Goal: Find specific page/section: Find specific page/section

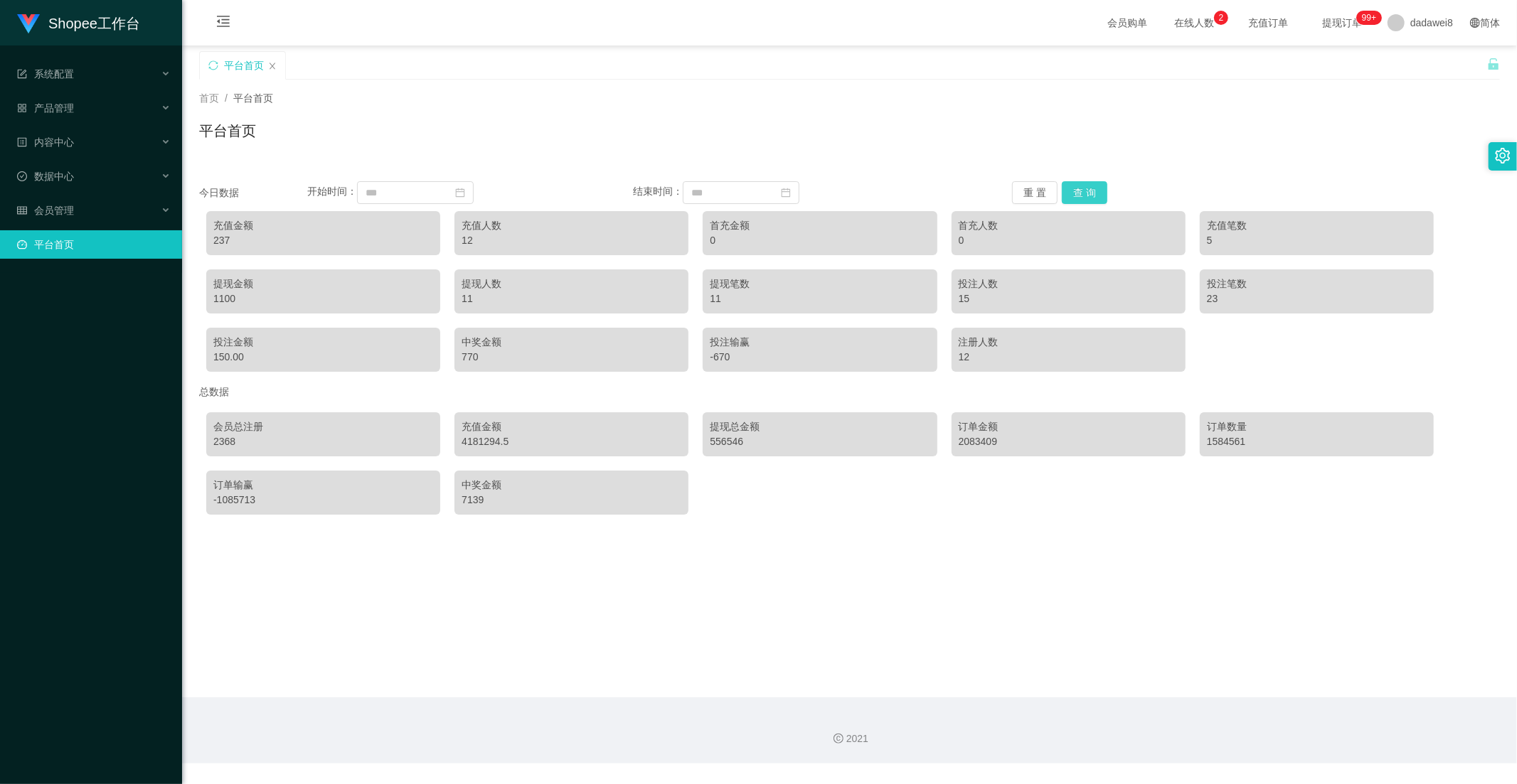
click at [1076, 187] on button "查 询" at bounding box center [1085, 192] width 46 height 23
click at [1066, 187] on button "查 询" at bounding box center [1085, 192] width 46 height 23
click at [74, 178] on div "数据中心" at bounding box center [90, 176] width 182 height 29
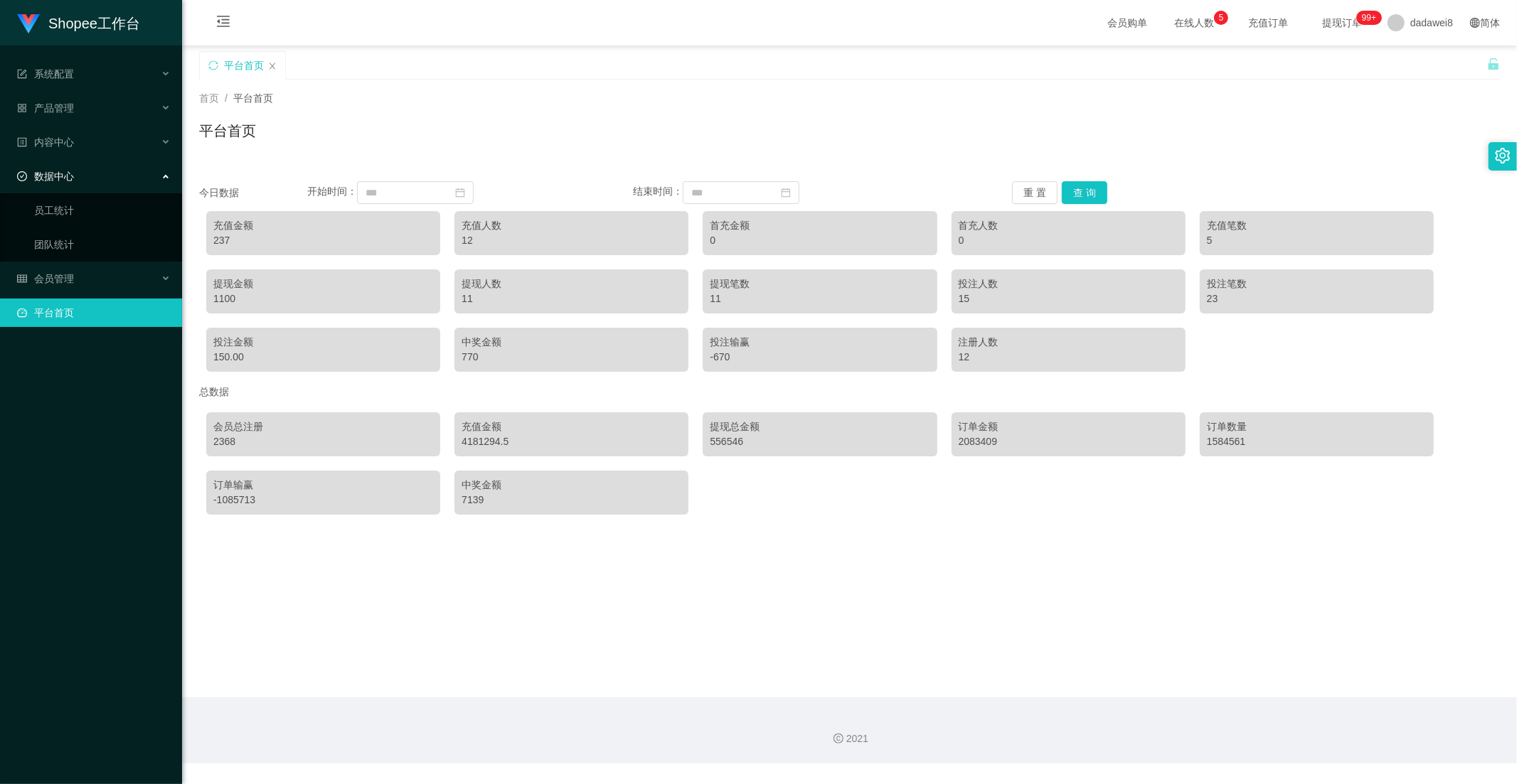
click at [79, 178] on div "数据中心" at bounding box center [90, 176] width 182 height 29
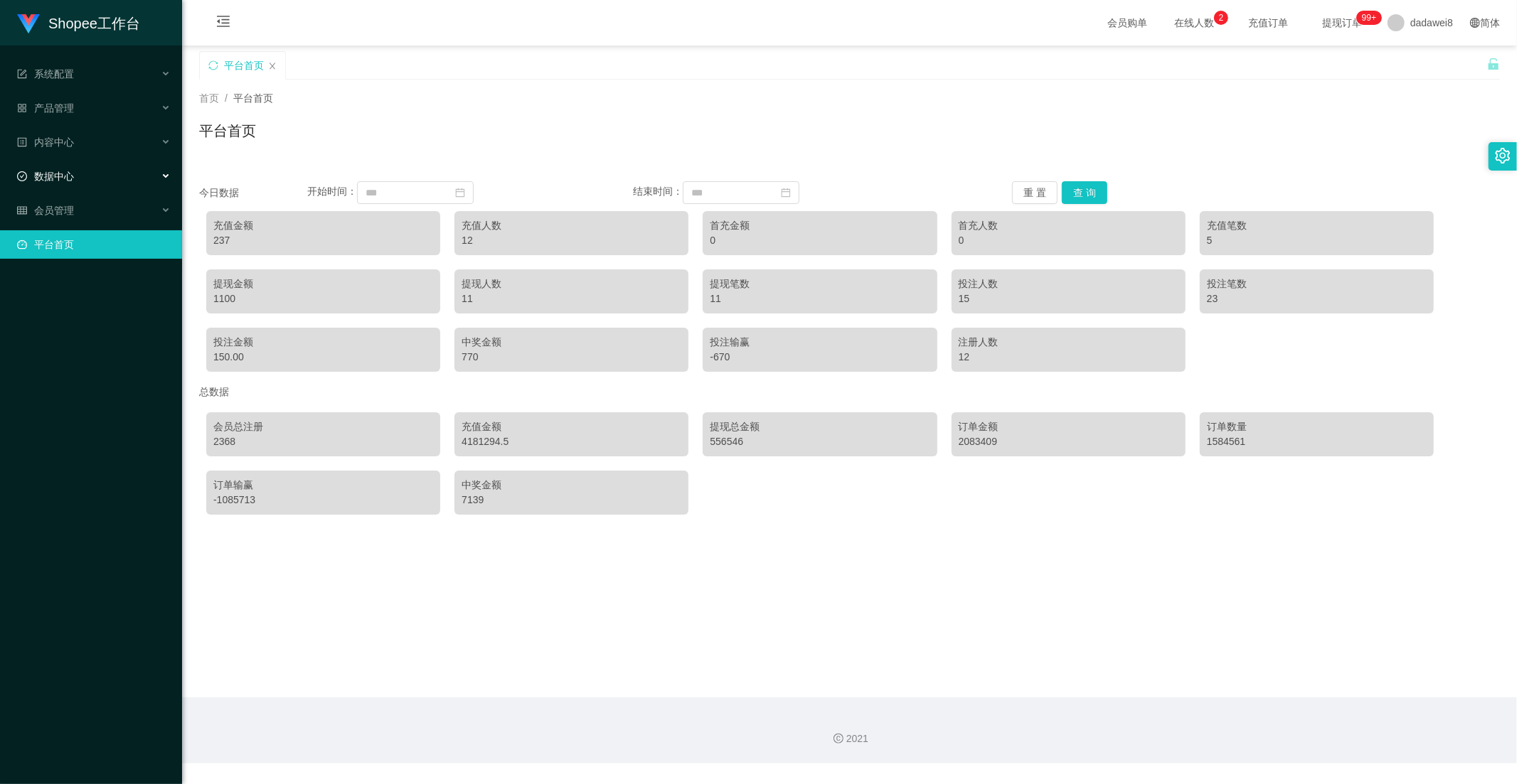
click at [65, 171] on span "数据中心" at bounding box center [45, 176] width 57 height 11
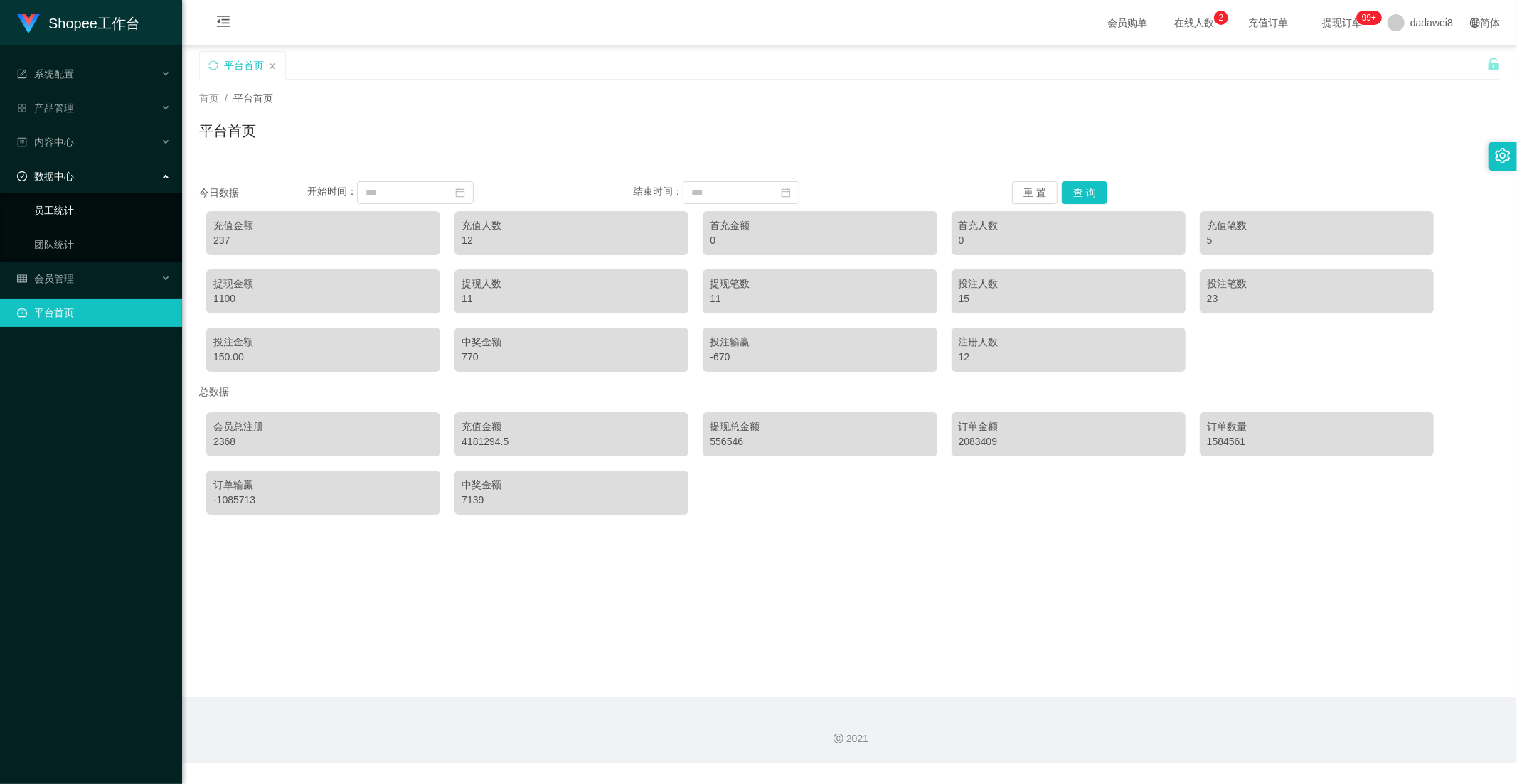
click at [63, 221] on link "员工统计" at bounding box center [101, 210] width 136 height 29
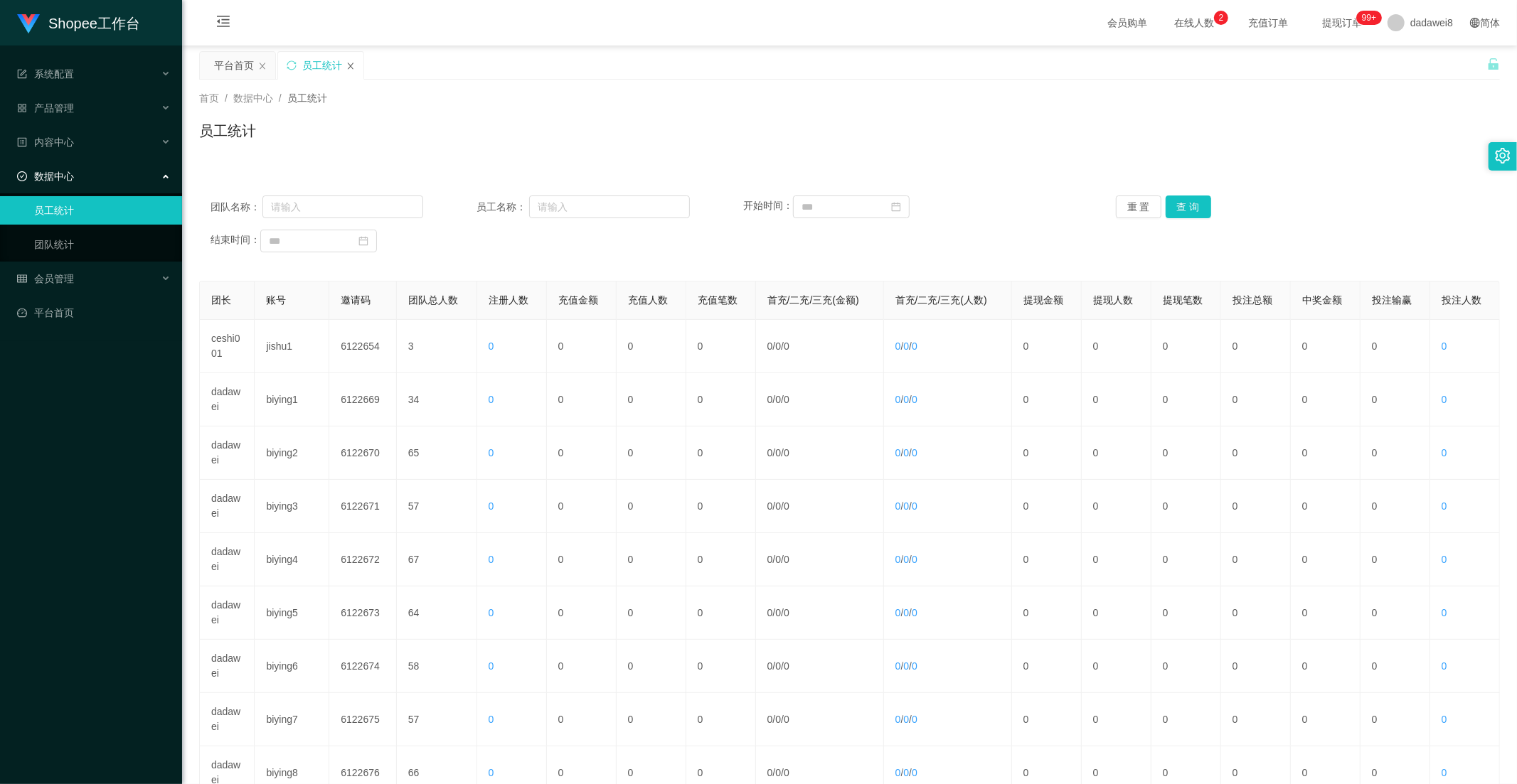
click at [350, 68] on icon "图标: close" at bounding box center [350, 66] width 9 height 9
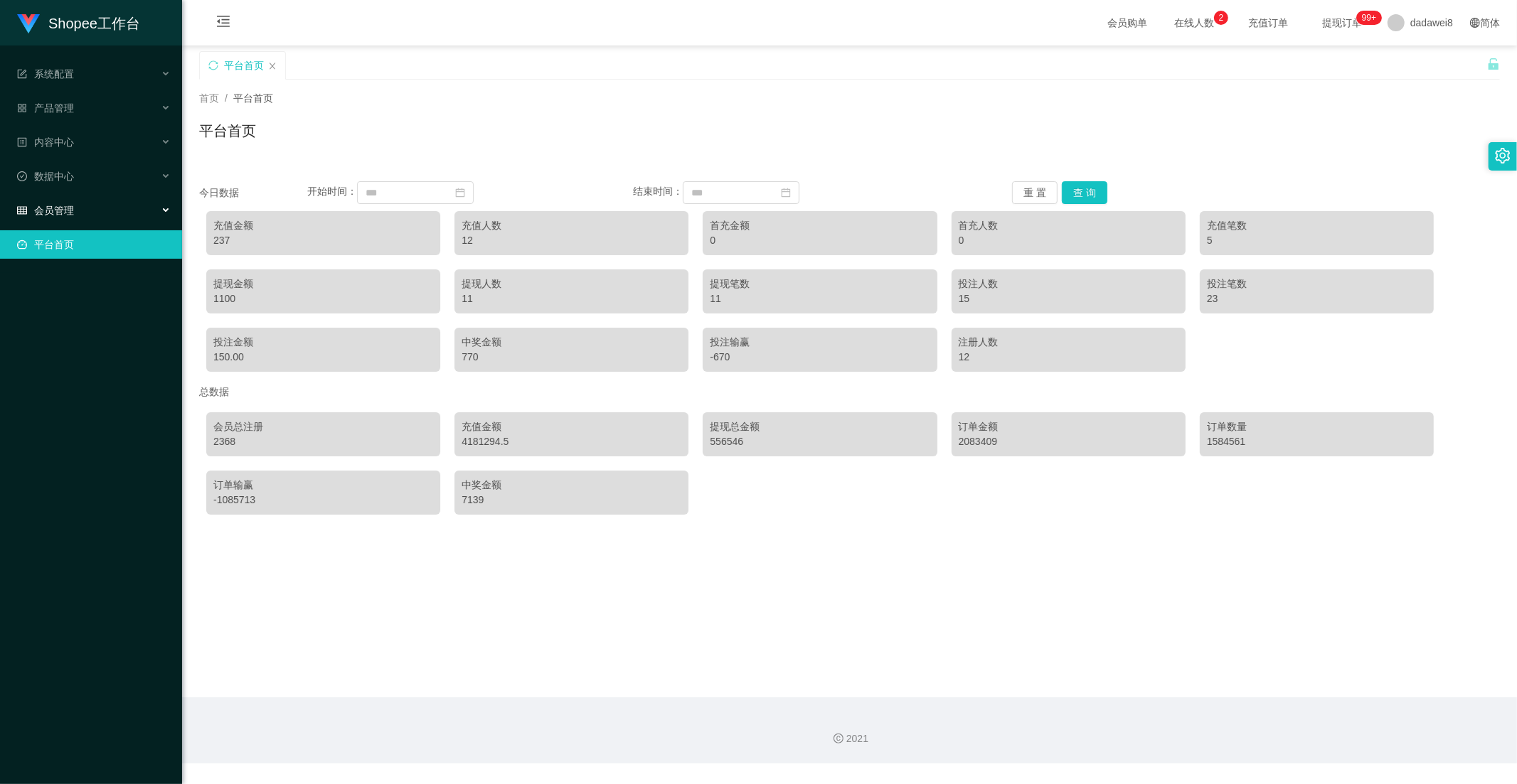
click at [69, 210] on span "会员管理" at bounding box center [45, 210] width 57 height 11
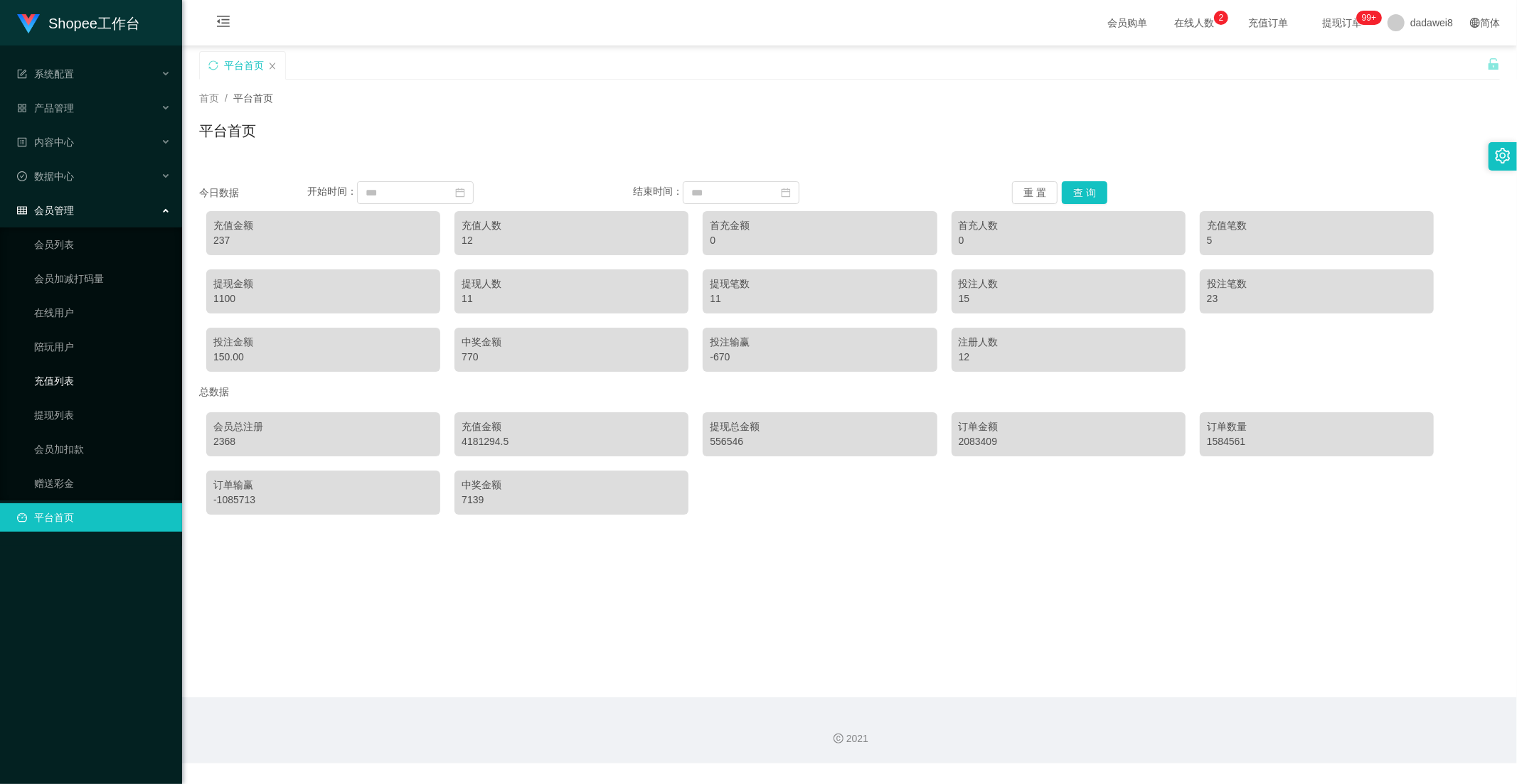
click at [59, 375] on link "充值列表" at bounding box center [101, 381] width 136 height 29
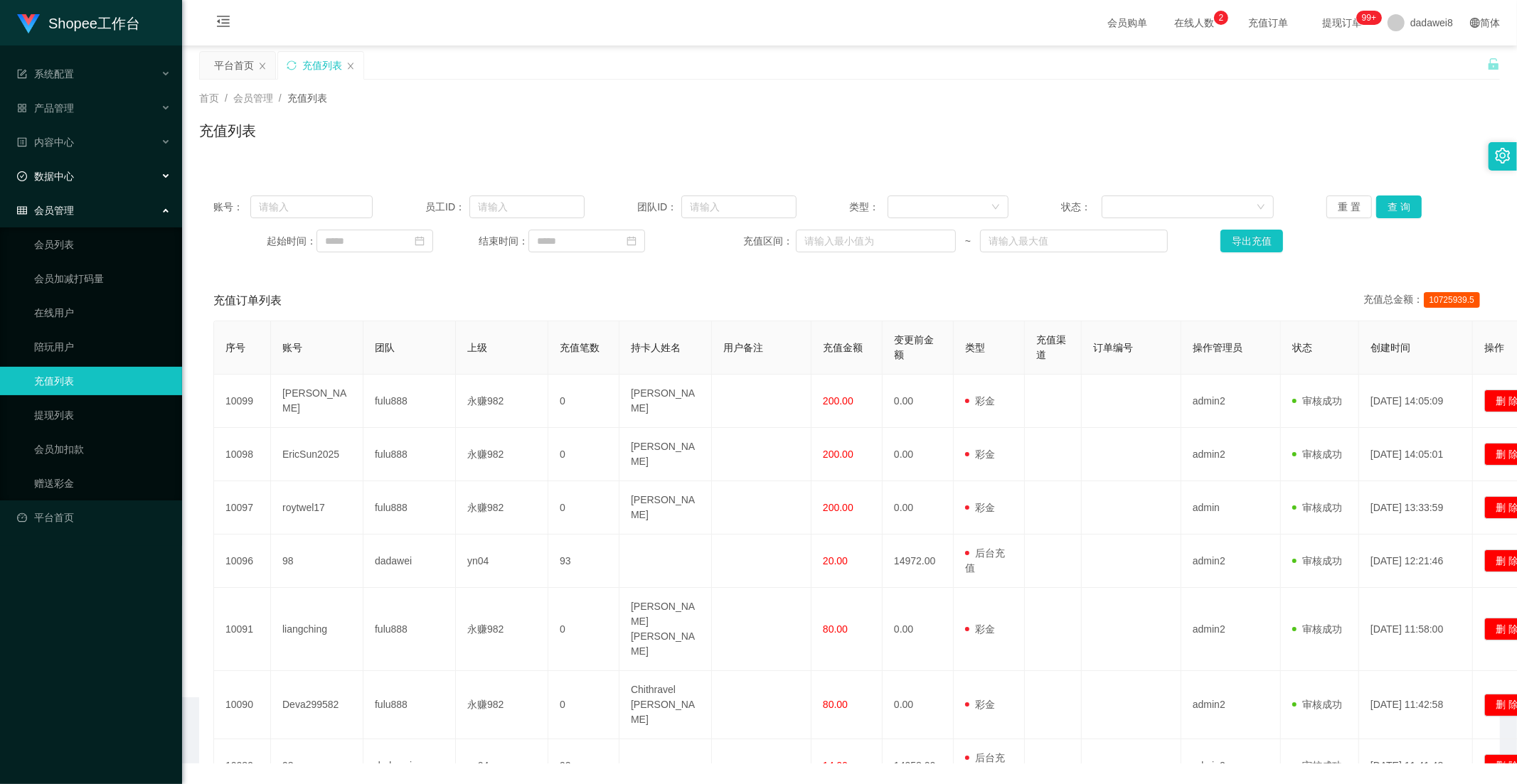
click at [69, 181] on span "数据中心" at bounding box center [45, 176] width 57 height 11
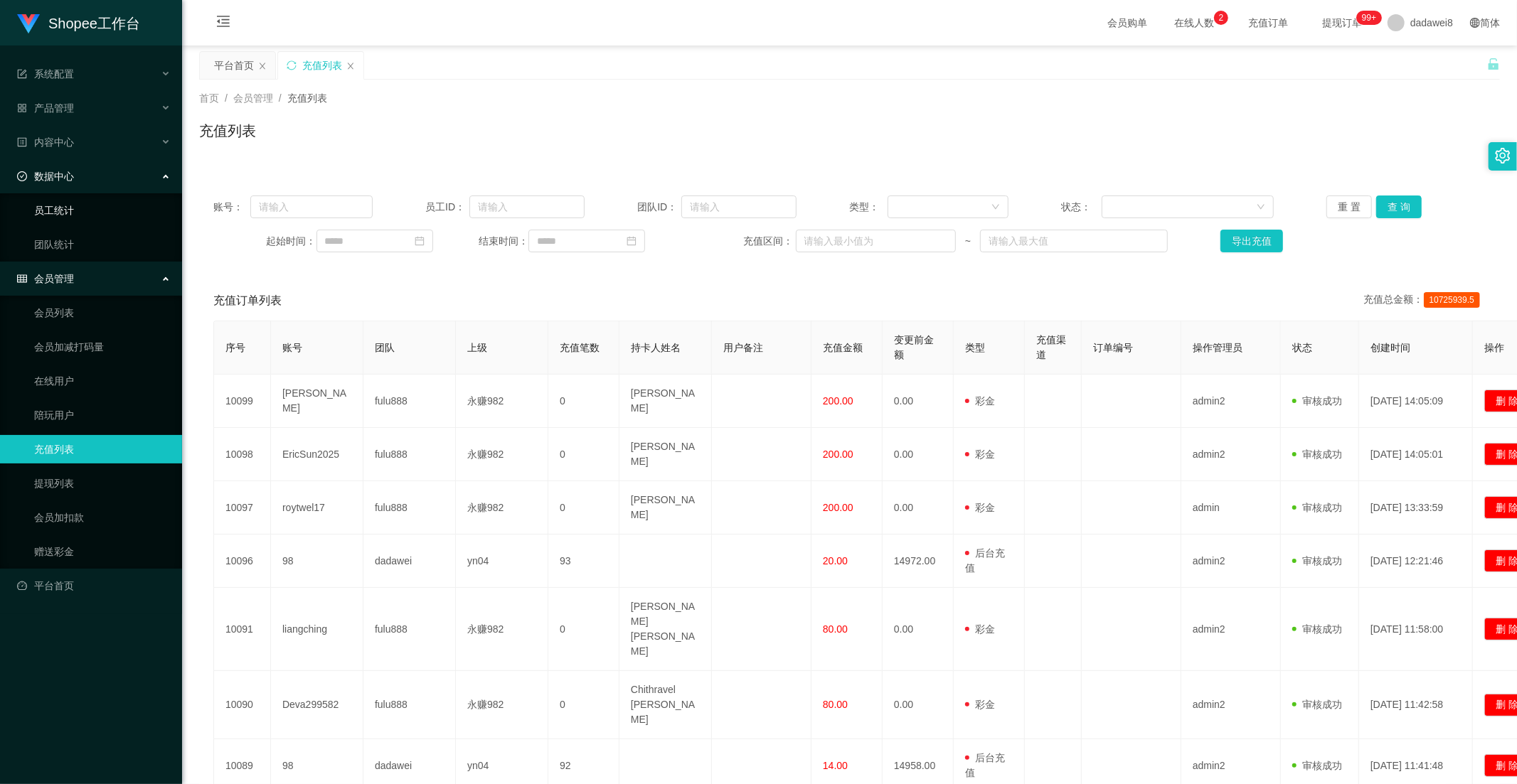
click at [69, 204] on link "员工统计" at bounding box center [101, 210] width 136 height 29
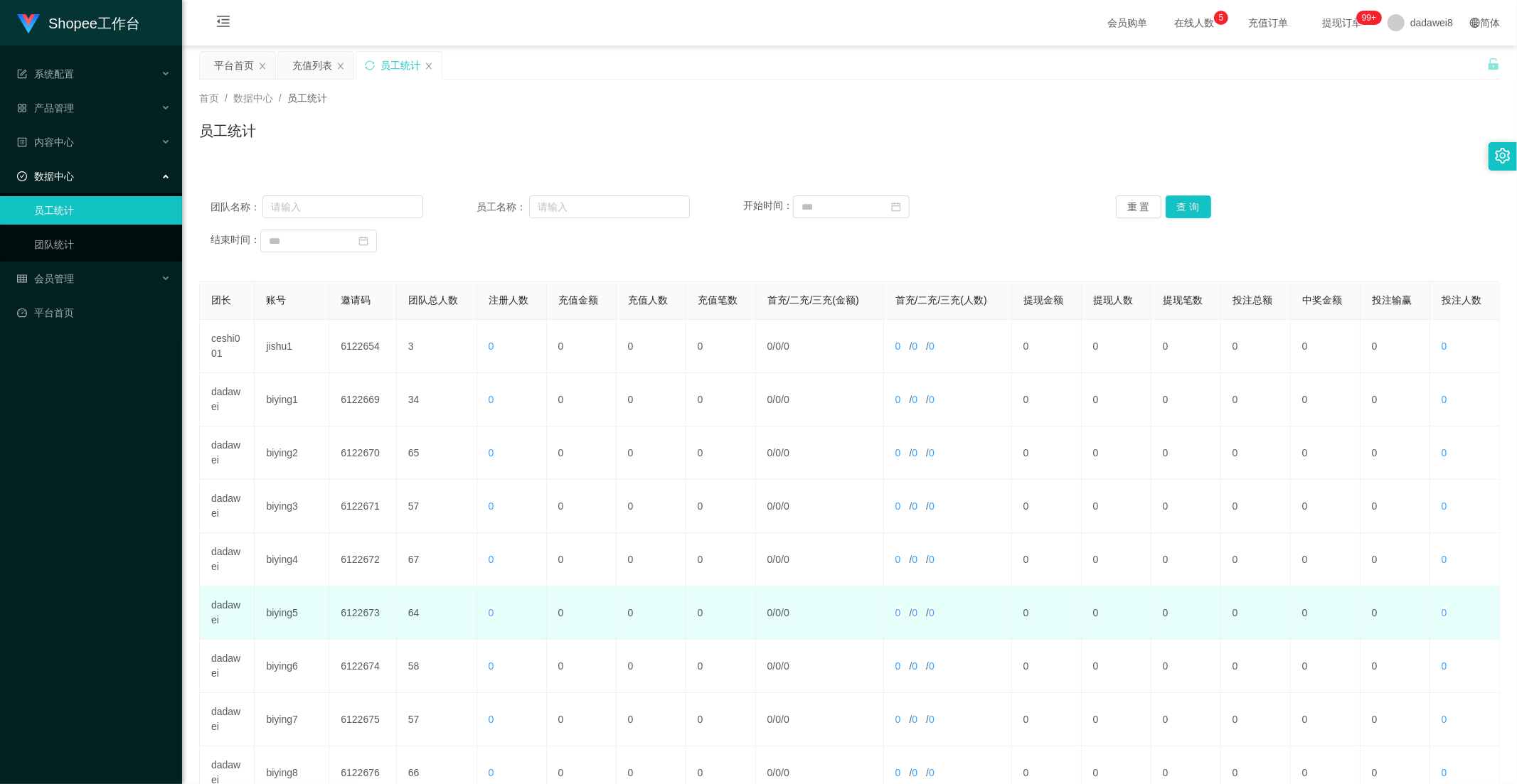
scroll to position [199, 0]
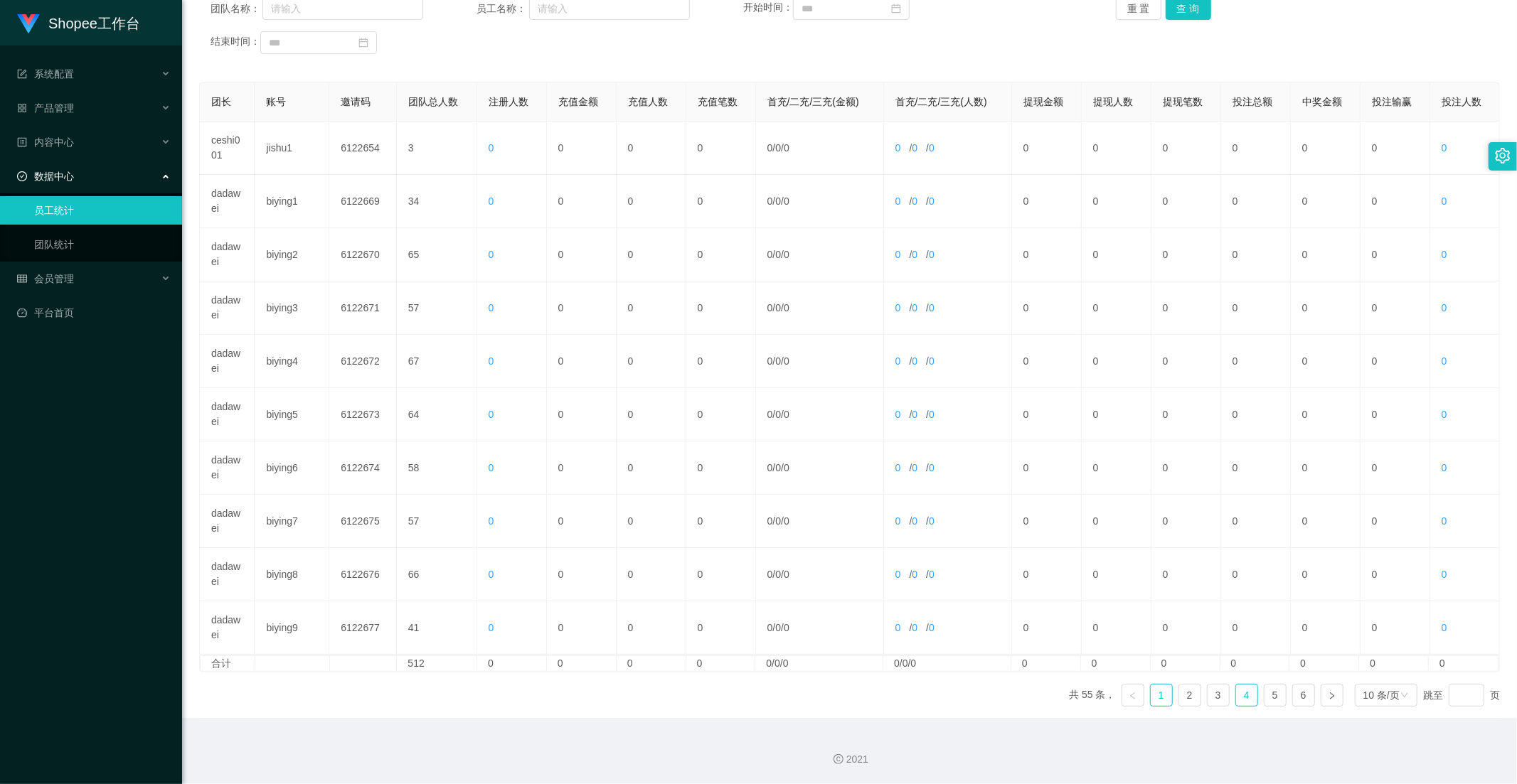
drag, startPoint x: 1231, startPoint y: 696, endPoint x: 1231, endPoint y: 718, distance: 22.0
click at [1236, 696] on link "4" at bounding box center [1246, 695] width 21 height 21
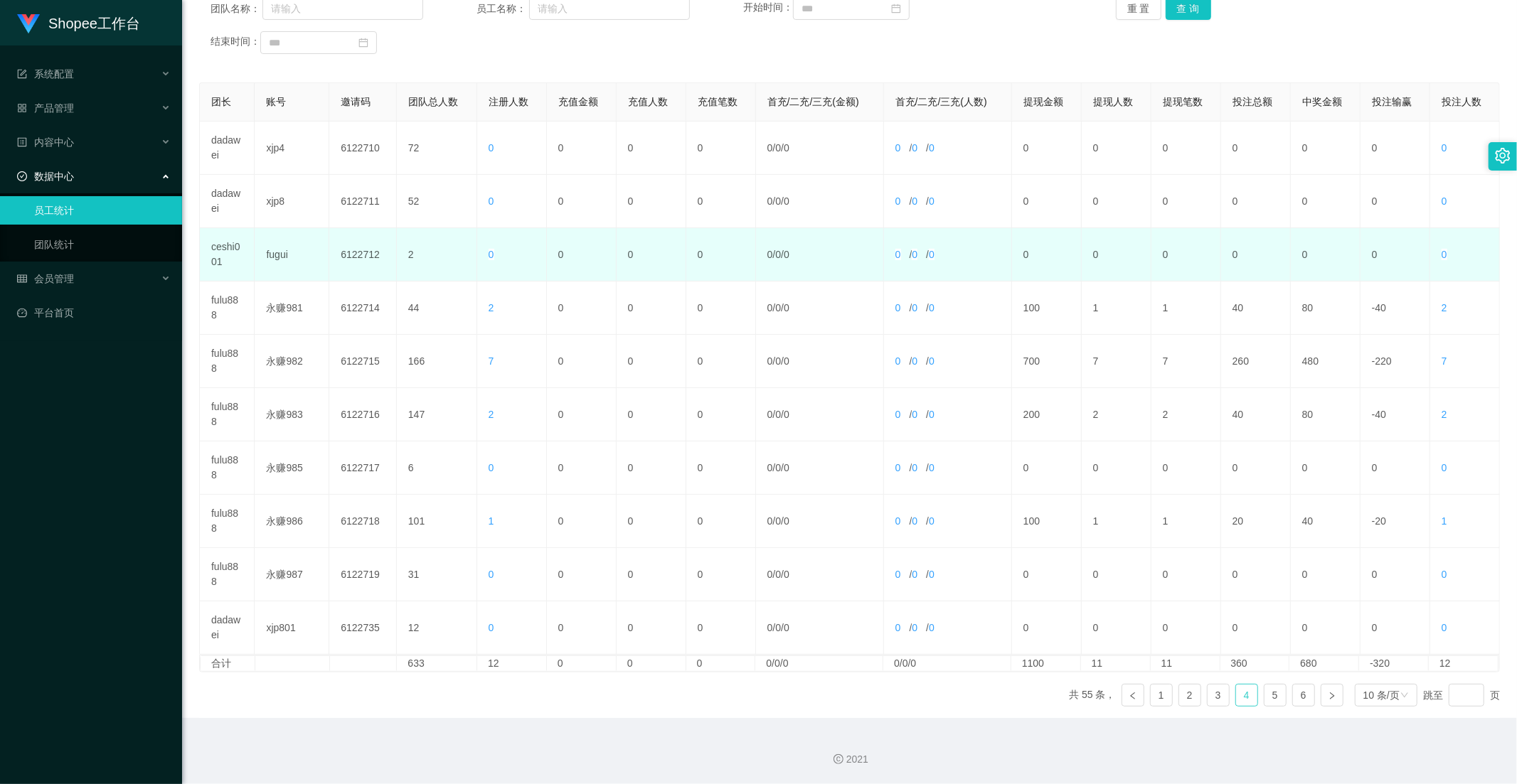
scroll to position [0, 0]
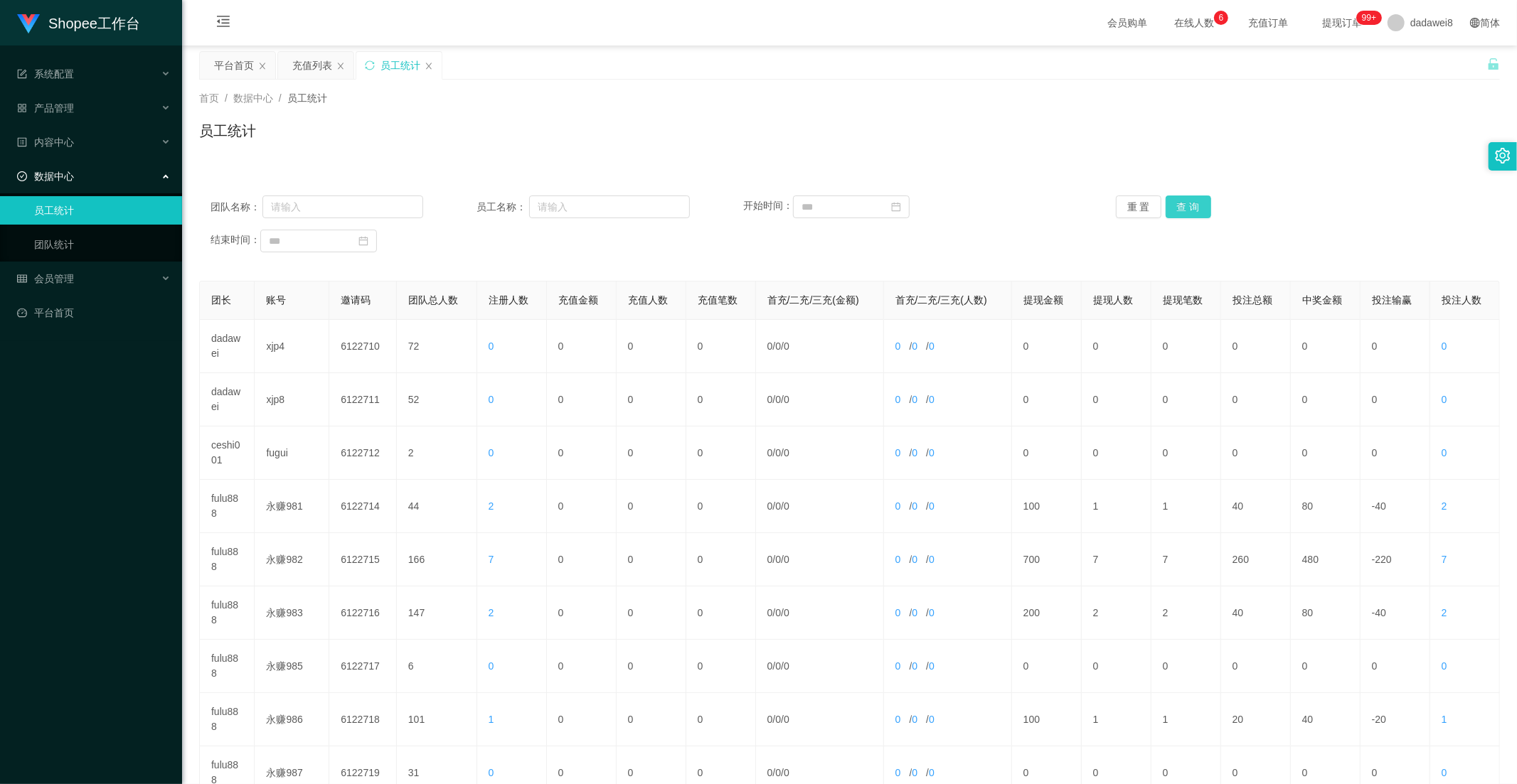
click at [1181, 200] on button "查 询" at bounding box center [1189, 207] width 46 height 23
